Goal: Find specific page/section: Find specific page/section

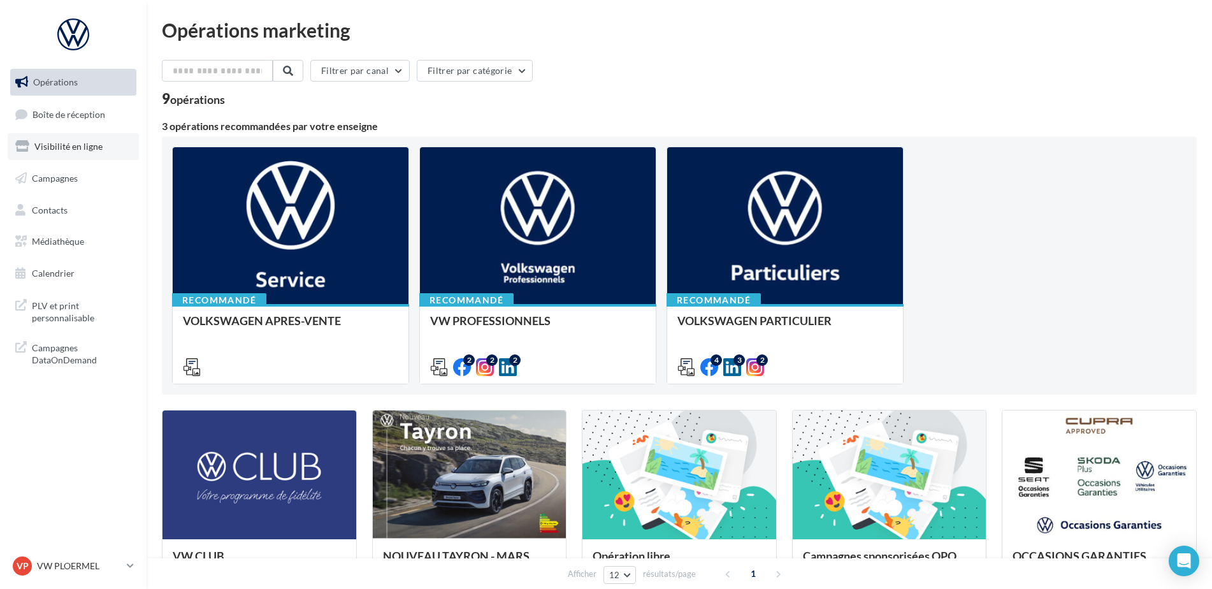
click at [97, 146] on span "Visibilité en ligne" at bounding box center [68, 146] width 68 height 11
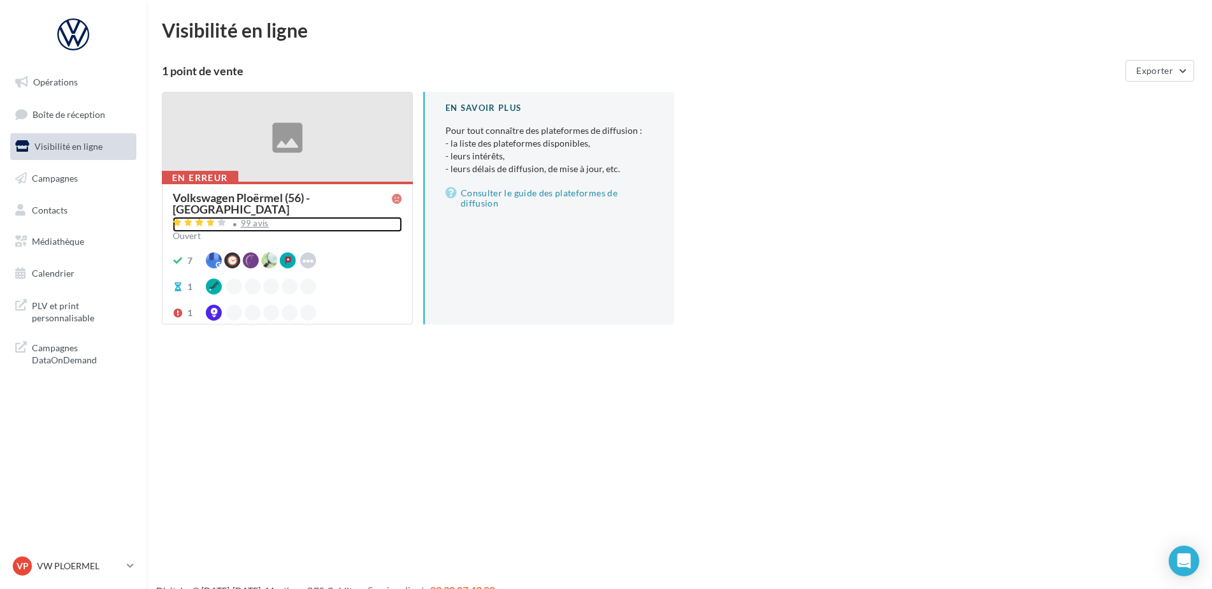
click at [256, 219] on div "99 avis" at bounding box center [255, 223] width 28 height 8
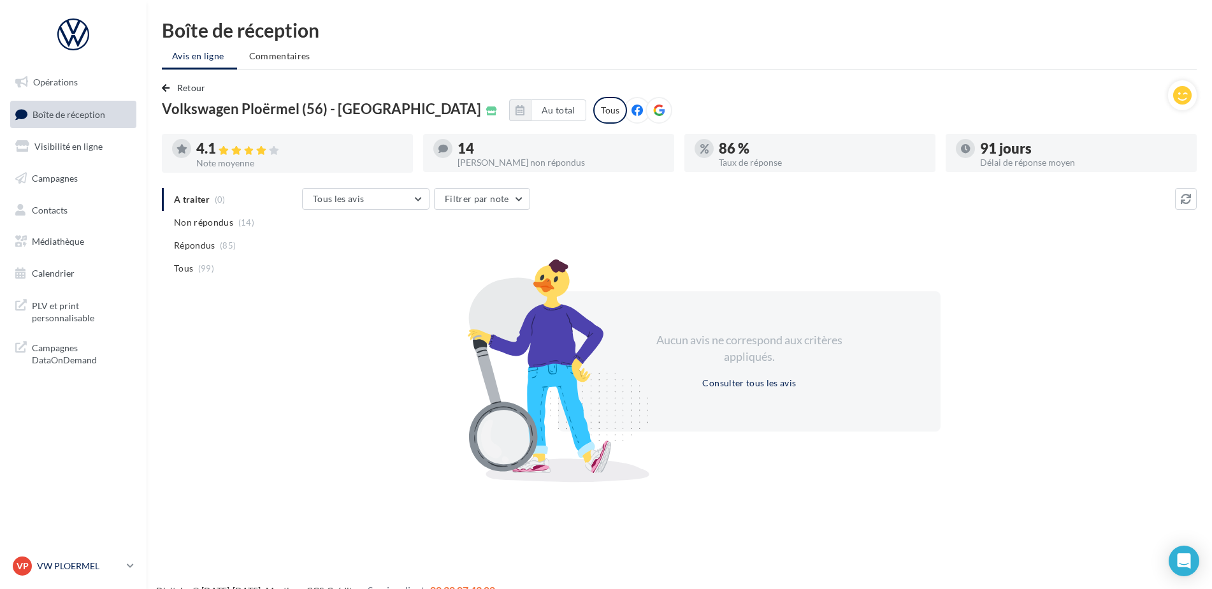
click at [80, 569] on p "VW PLOERMEL" at bounding box center [79, 565] width 85 height 13
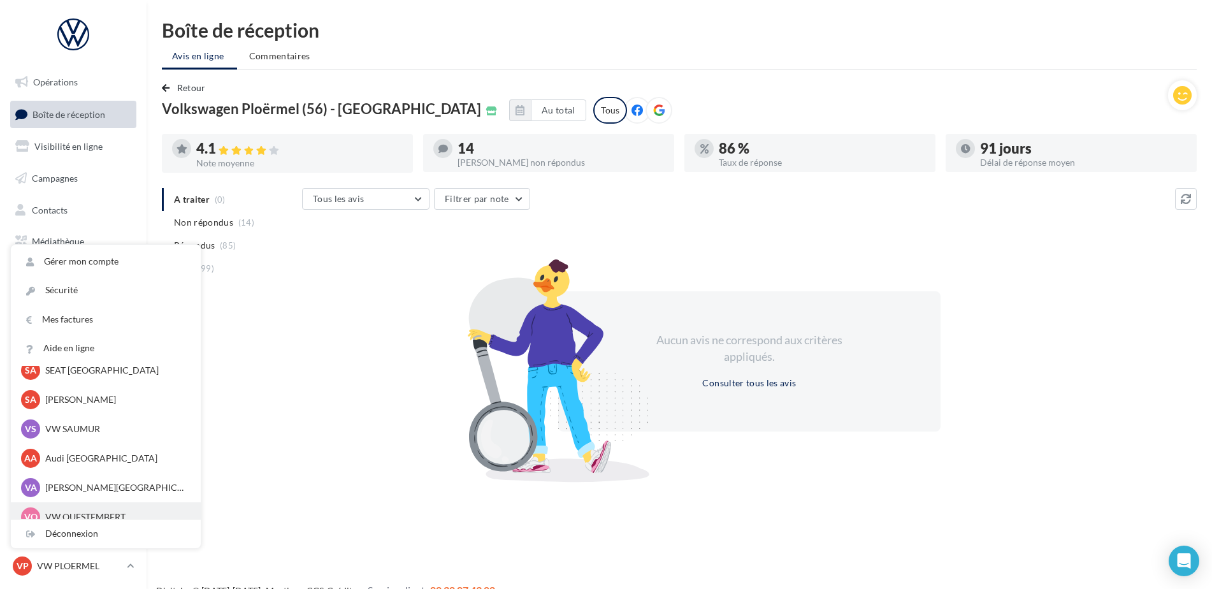
scroll to position [117, 0]
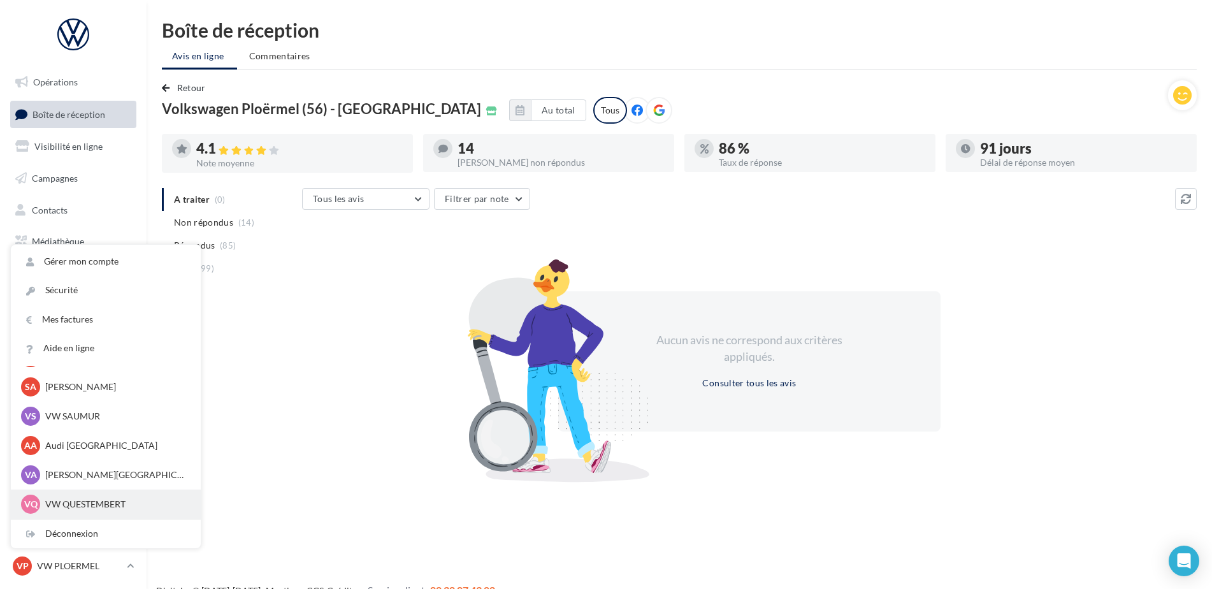
click at [95, 502] on p "VW QUESTEMBERT" at bounding box center [115, 504] width 140 height 13
